Goal: Information Seeking & Learning: Learn about a topic

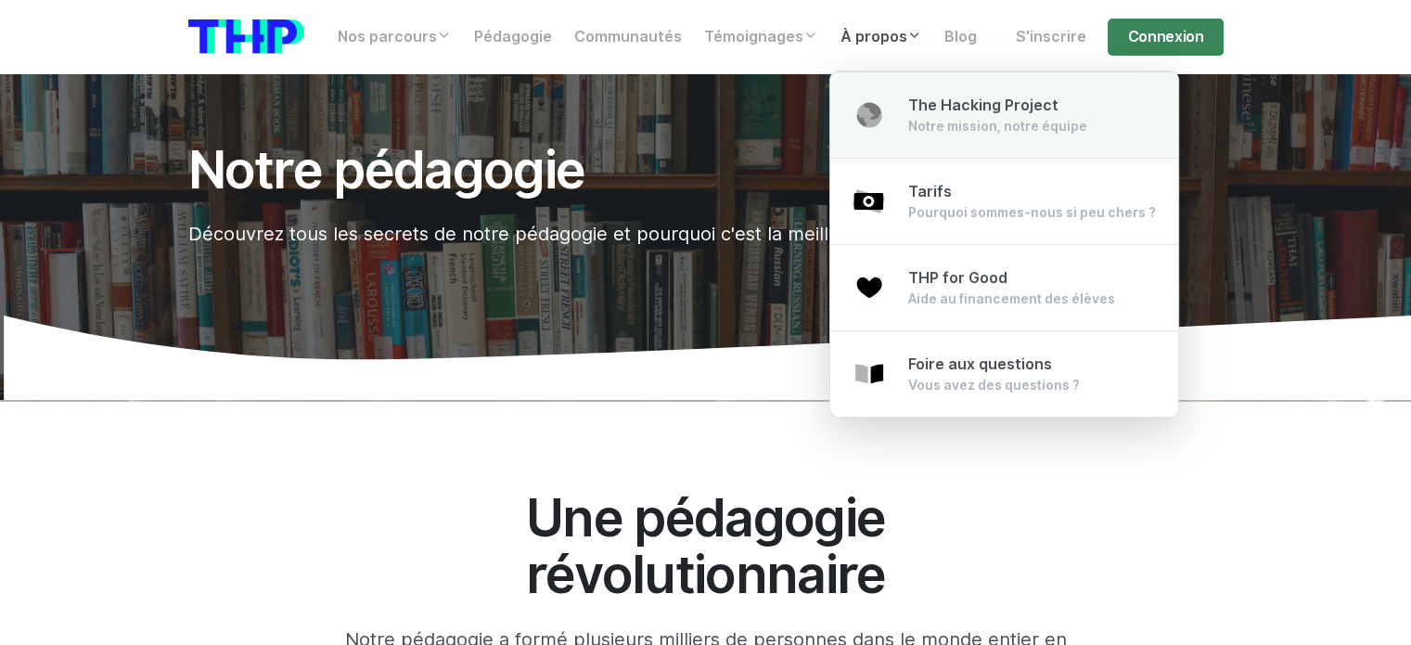
click at [945, 107] on span "The Hacking Project" at bounding box center [983, 105] width 150 height 18
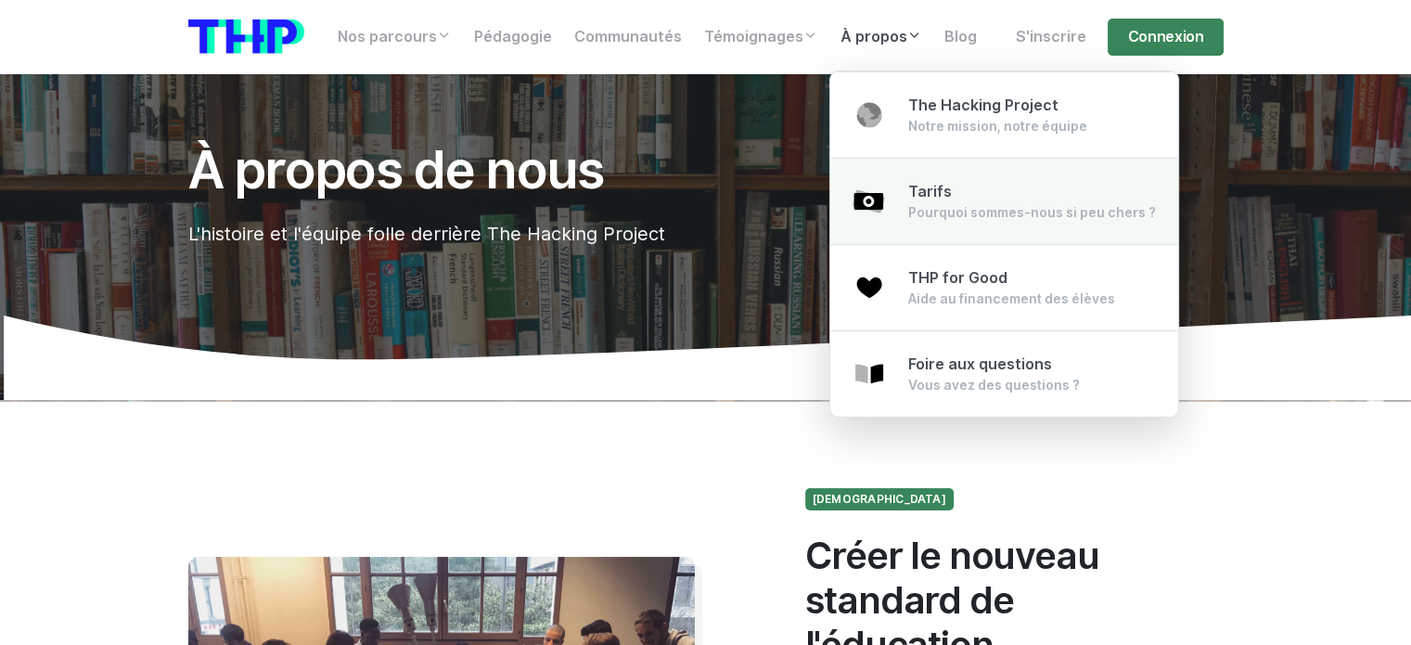
click at [920, 192] on span "Tarifs" at bounding box center [930, 192] width 44 height 18
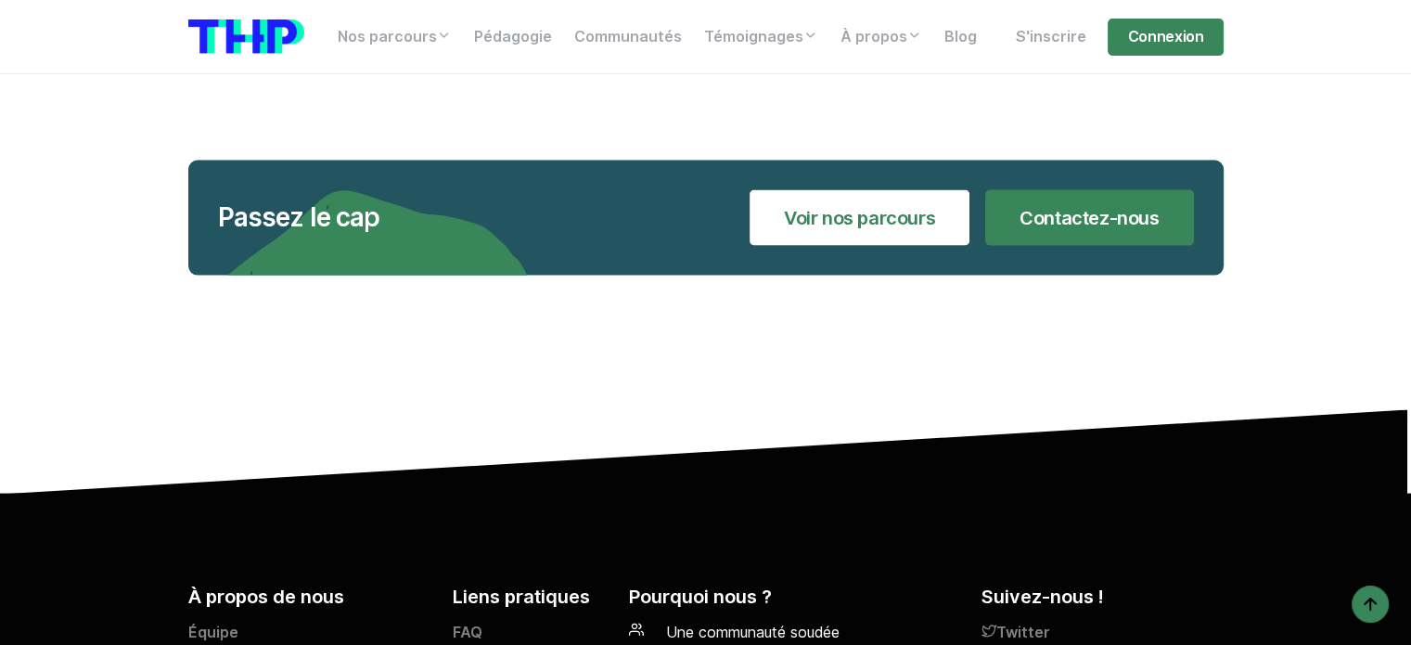
scroll to position [4017, 0]
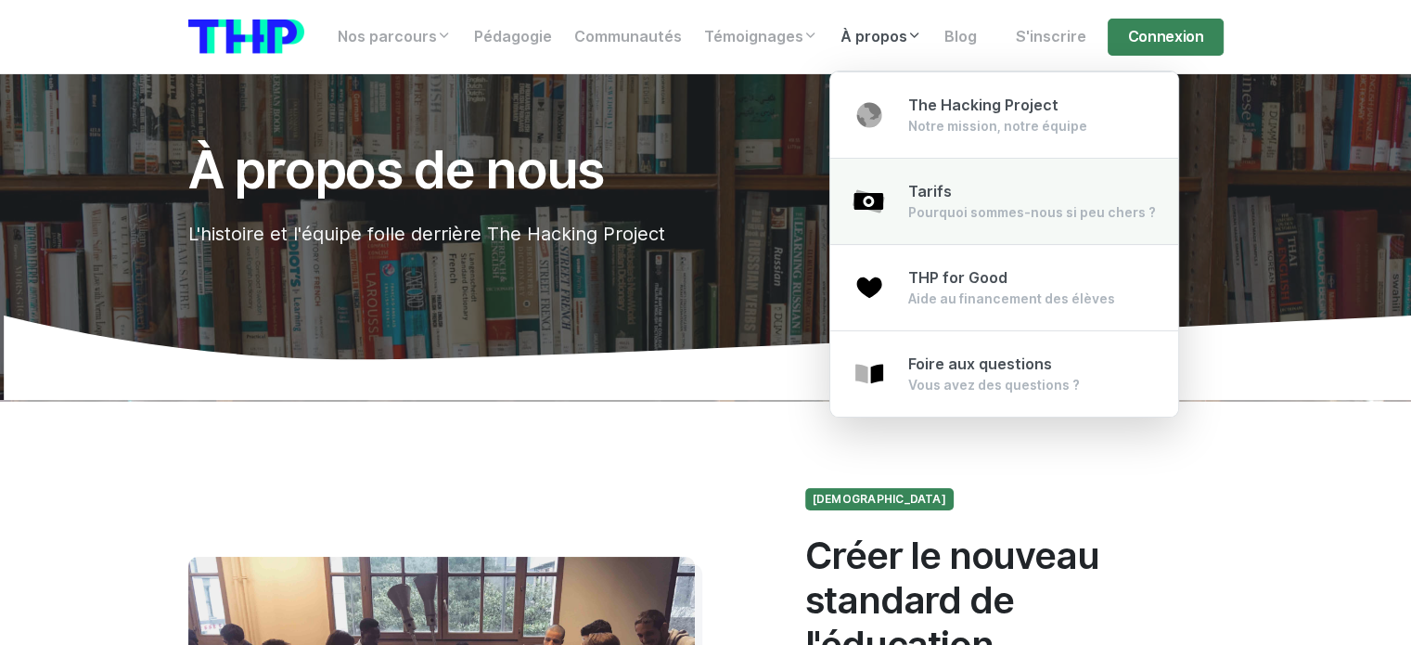
click at [931, 203] on div "Pourquoi sommes-nous si peu chers ?" at bounding box center [1032, 212] width 248 height 19
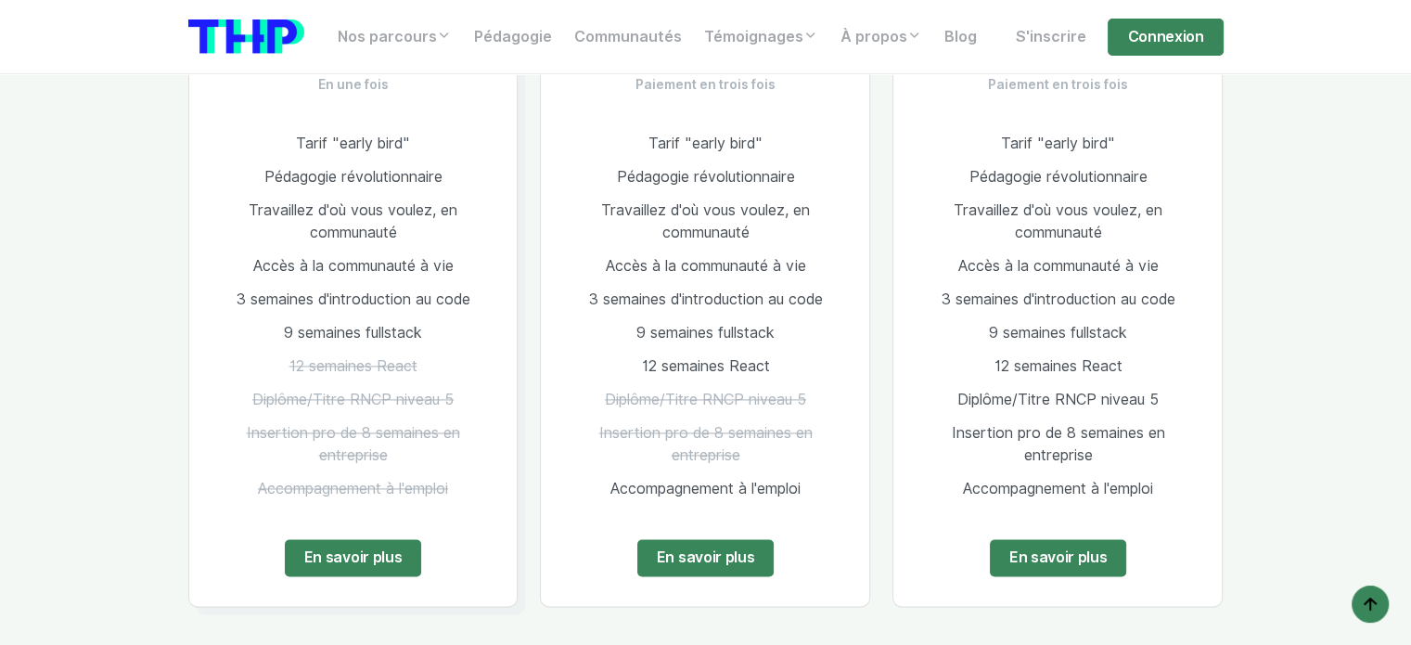
scroll to position [2320, 0]
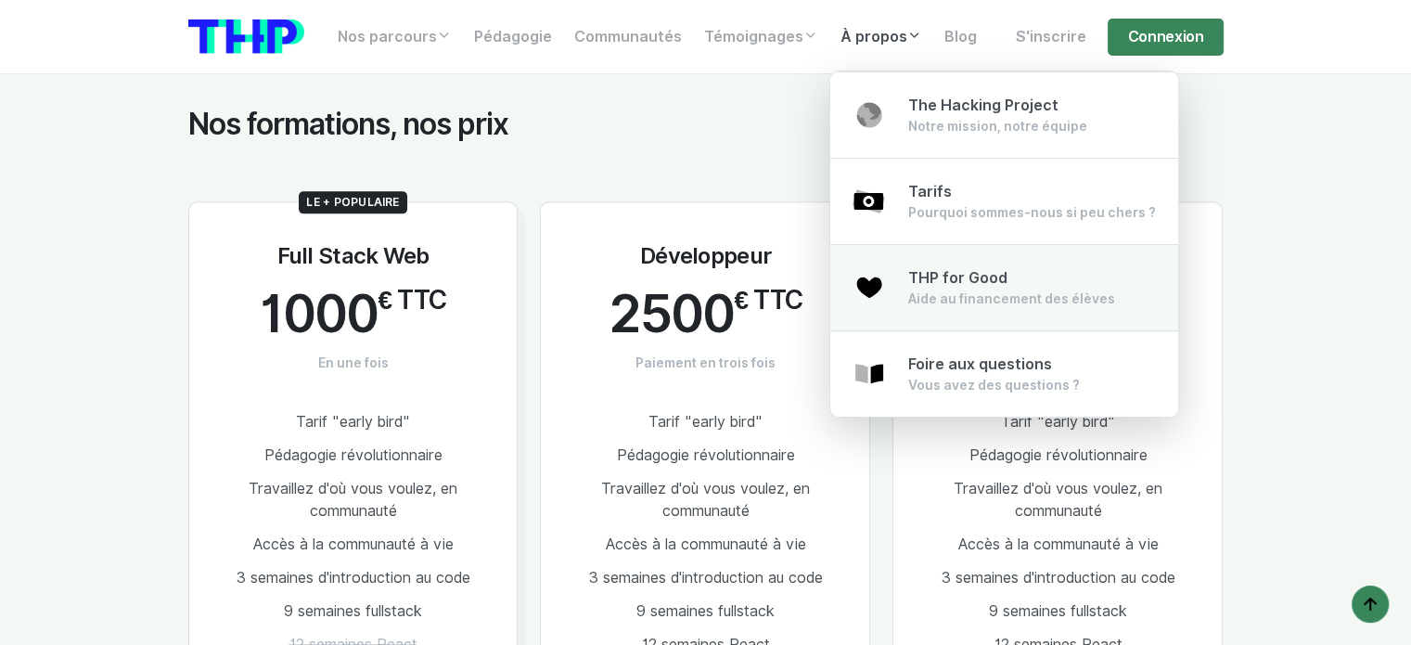
click at [935, 278] on span "THP for Good" at bounding box center [957, 278] width 99 height 18
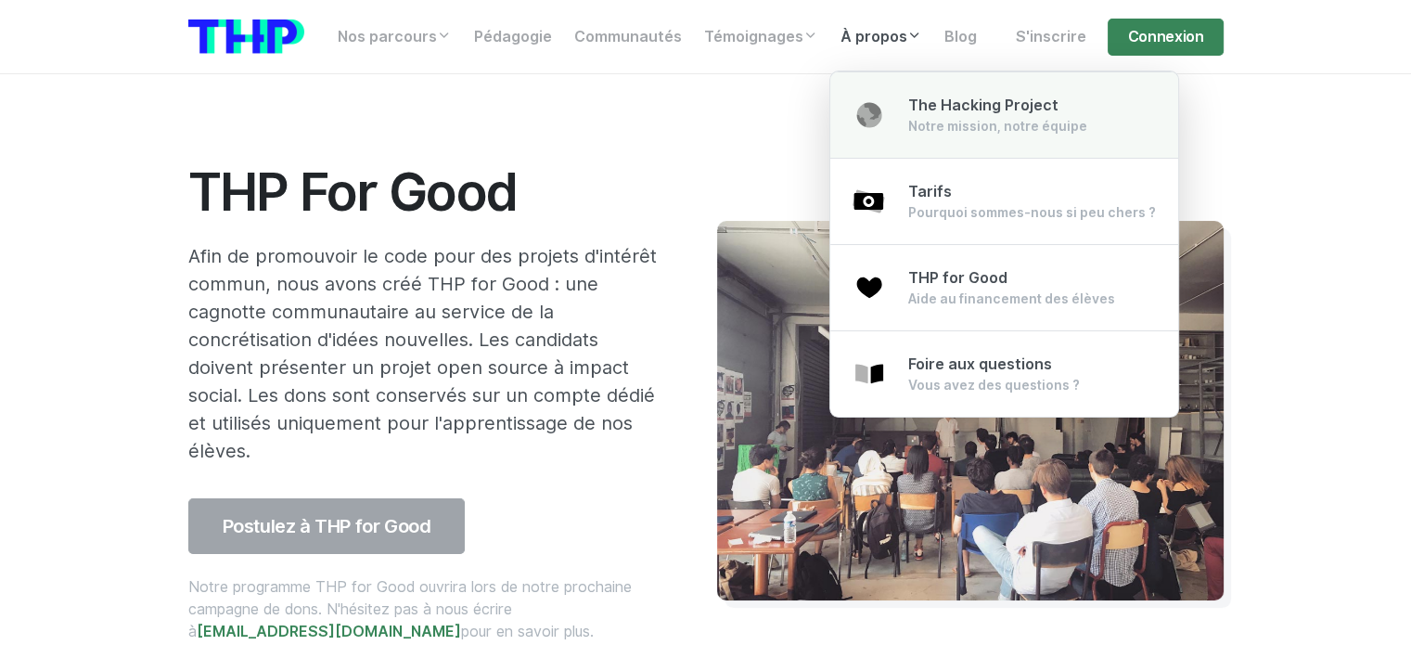
click at [945, 106] on span "The Hacking Project" at bounding box center [983, 105] width 150 height 18
